Goal: Find specific fact: Find specific fact

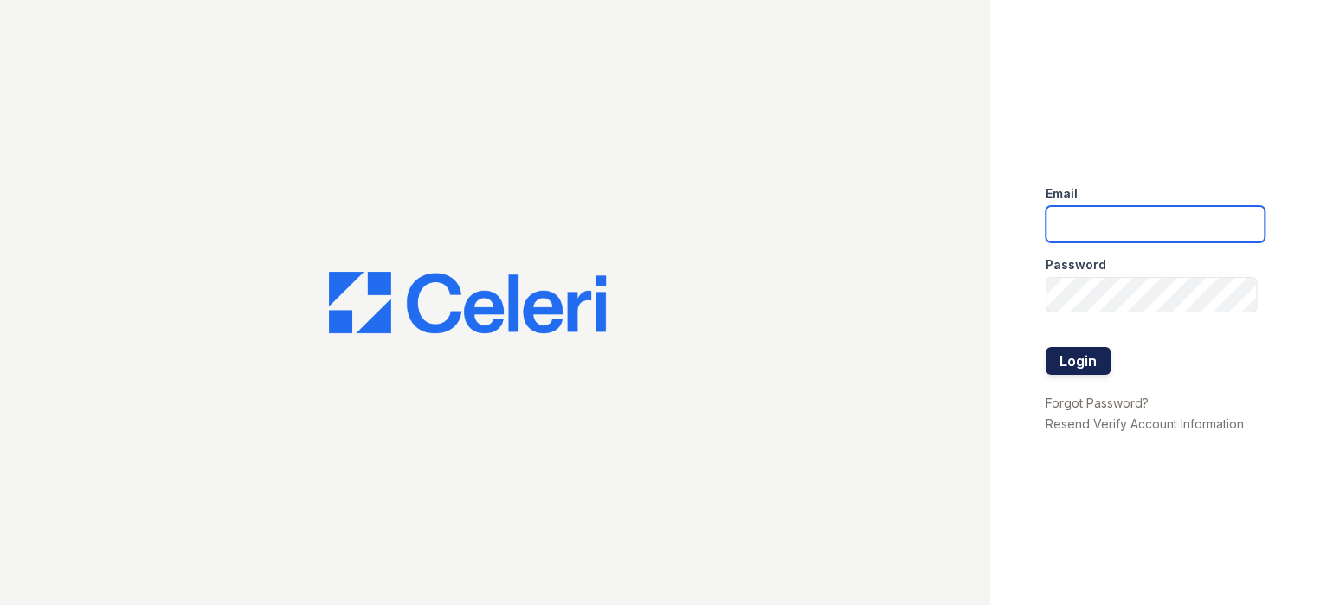
type input "[EMAIL_ADDRESS][DOMAIN_NAME]"
click at [1088, 353] on button "Login" at bounding box center [1077, 361] width 65 height 28
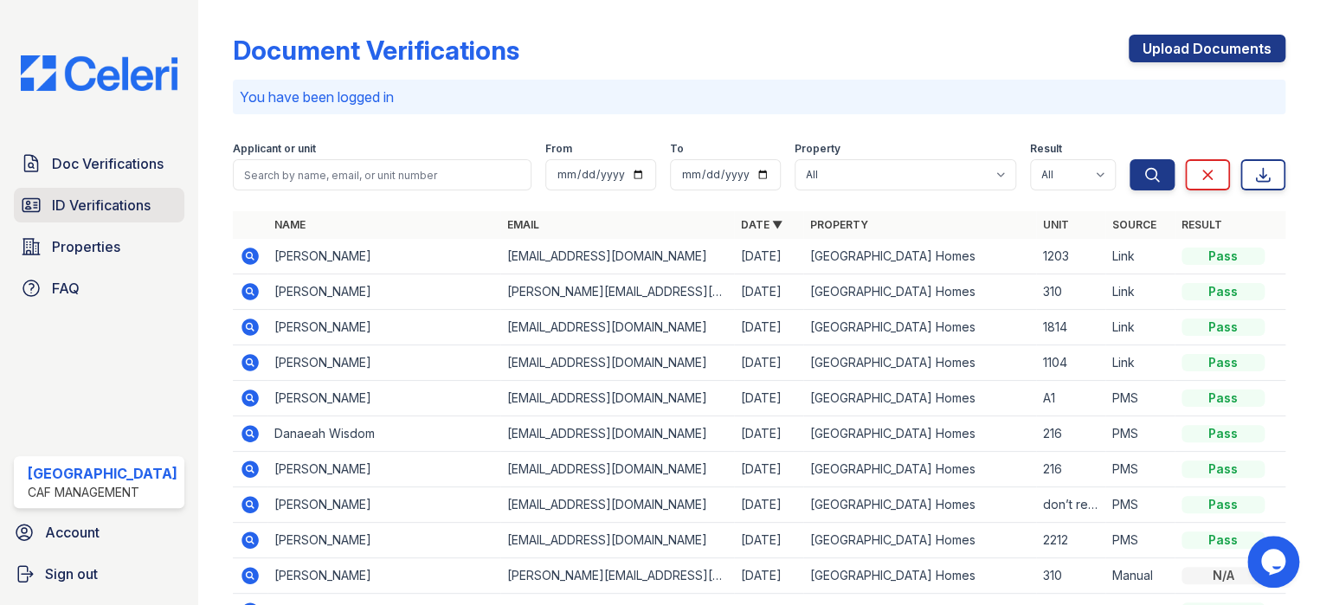
click at [126, 207] on span "ID Verifications" at bounding box center [101, 205] width 99 height 21
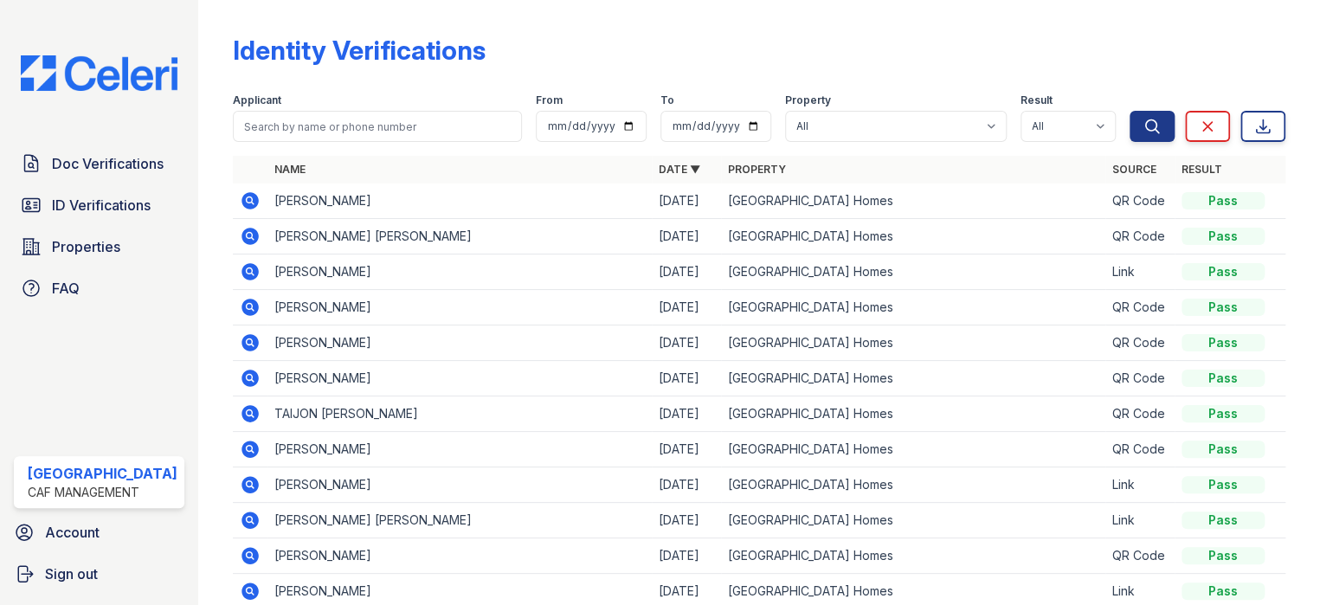
click at [241, 241] on icon at bounding box center [249, 236] width 17 height 17
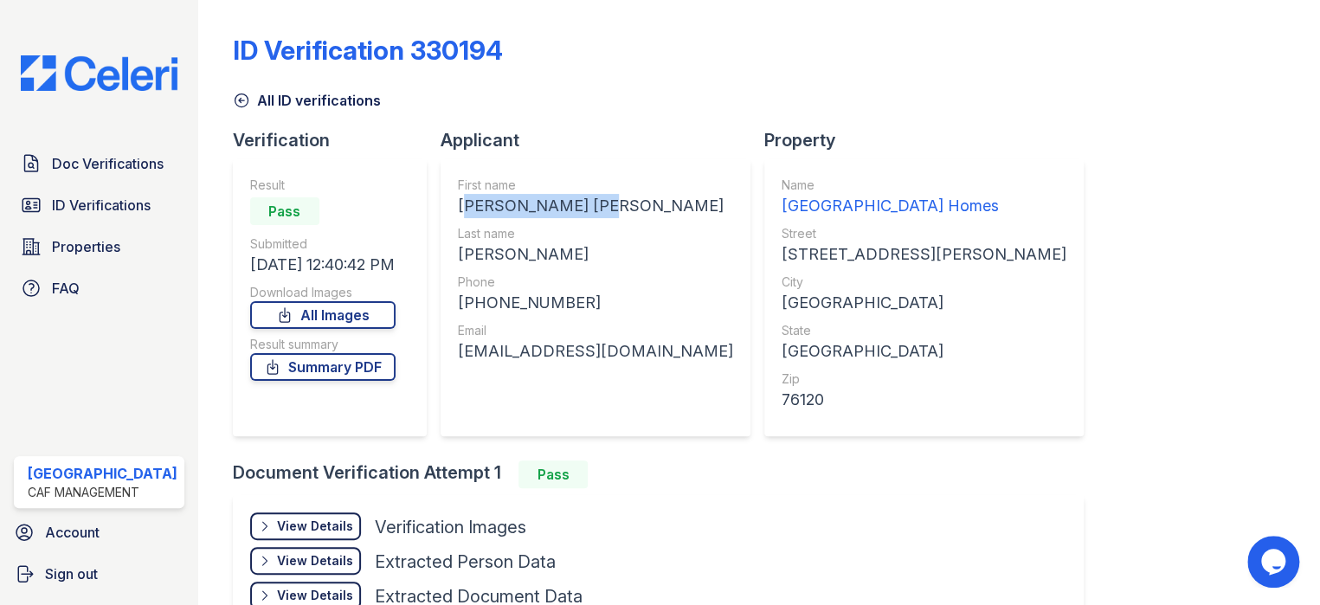
drag, startPoint x: 453, startPoint y: 202, endPoint x: 612, endPoint y: 210, distance: 158.6
click at [635, 209] on div "First name ASHLEY NORA RENE Last name HERNANDEZ Phone +14695542746 Email ashley…" at bounding box center [595, 297] width 310 height 277
copy div "ASHLEY NORA RENE"
drag, startPoint x: 450, startPoint y: 251, endPoint x: 576, endPoint y: 252, distance: 126.3
click at [576, 252] on div "First name ASHLEY NORA RENE Last name HERNANDEZ Phone +14695542746 Email ashley…" at bounding box center [595, 297] width 310 height 277
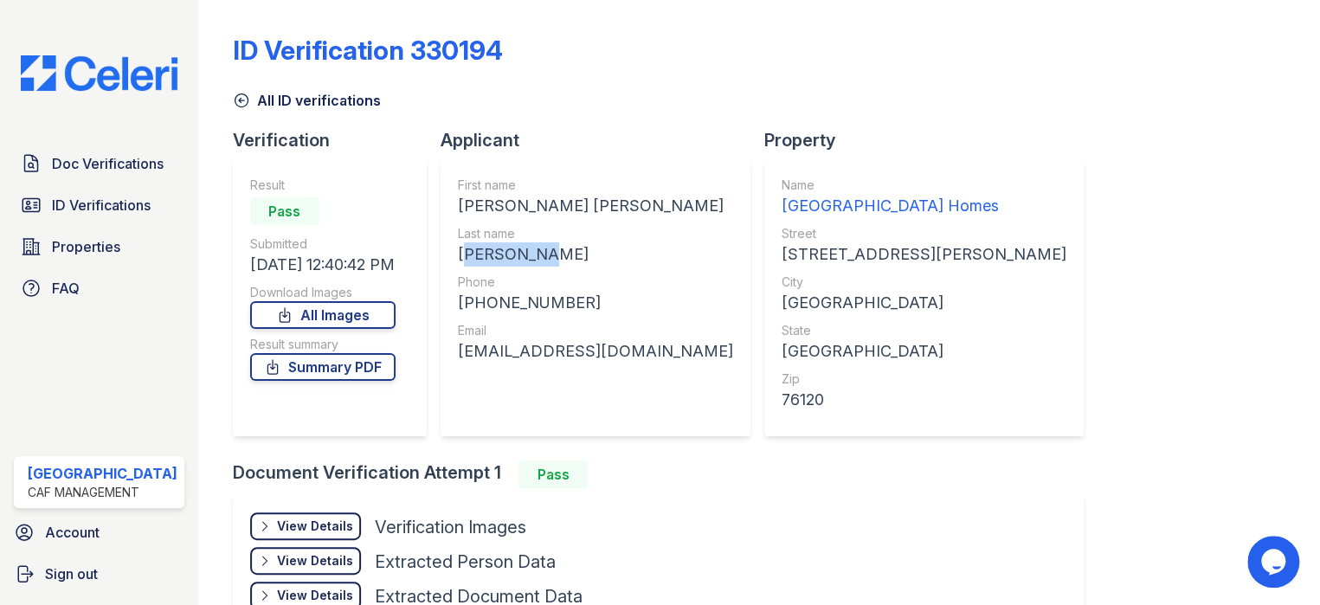
copy div "HERNANDEZ"
drag, startPoint x: 449, startPoint y: 301, endPoint x: 595, endPoint y: 308, distance: 146.4
click at [595, 307] on div "First name ASHLEY NORA RENE Last name HERNANDEZ Phone +14695542746 Email ashley…" at bounding box center [595, 297] width 310 height 277
copy div "+14695542746"
drag, startPoint x: 447, startPoint y: 350, endPoint x: 710, endPoint y: 370, distance: 262.9
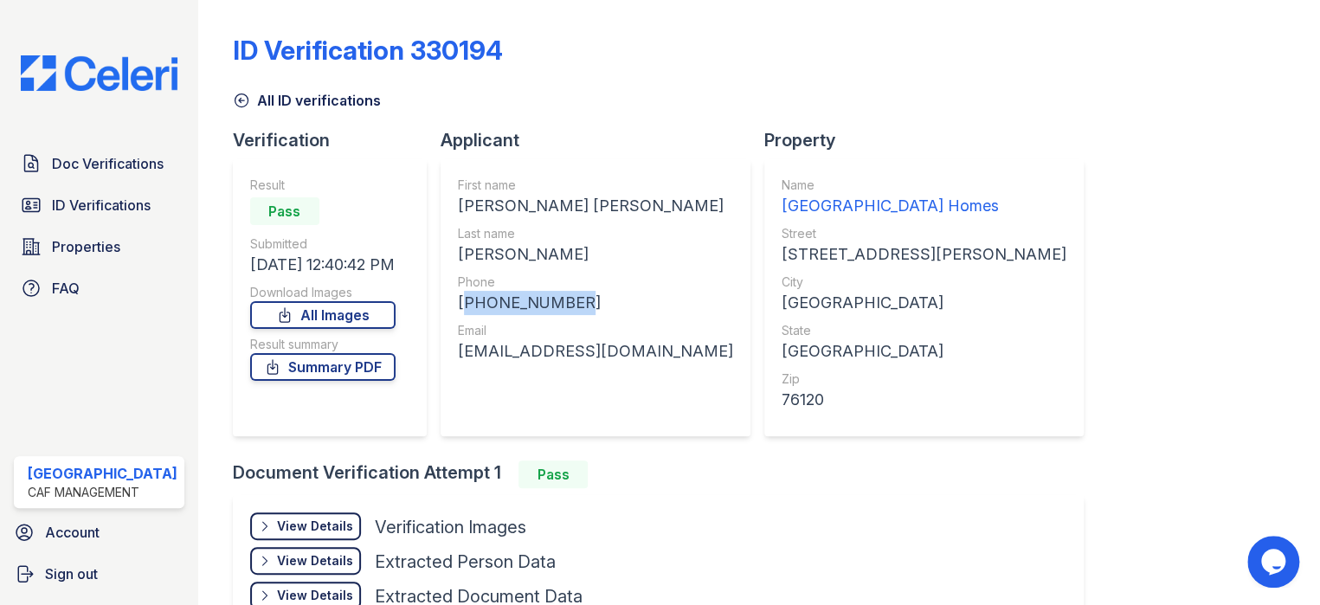
click at [710, 370] on div "Applicant First name ASHLEY NORA RENE Last name HERNANDEZ Phone +14695542746 Em…" at bounding box center [602, 294] width 324 height 332
copy div "ashleyhernandez22@icloud.com"
